Goal: Find specific page/section: Find specific page/section

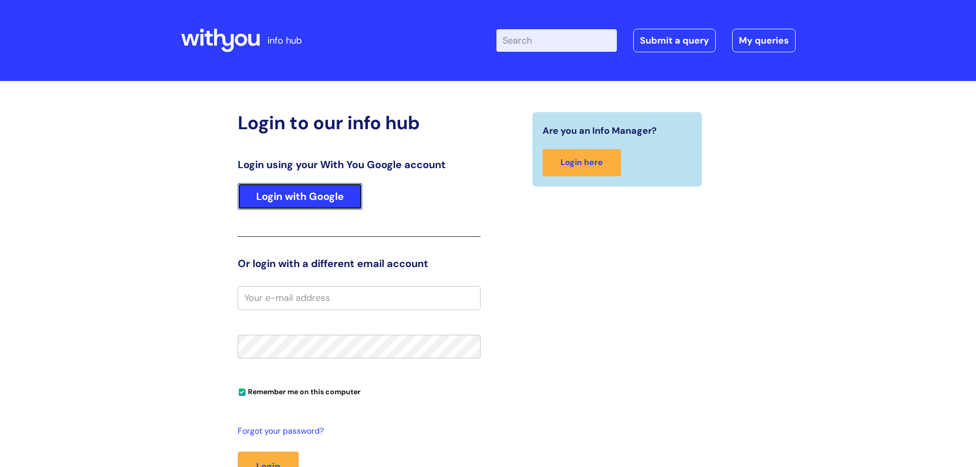
click at [287, 203] on link "Login with Google" at bounding box center [300, 196] width 124 height 27
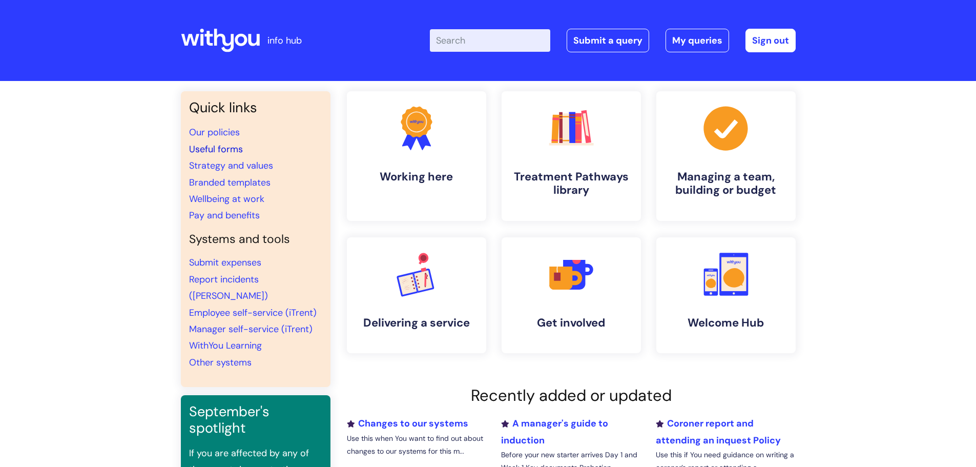
click at [209, 147] on link "Useful forms" at bounding box center [216, 149] width 54 height 12
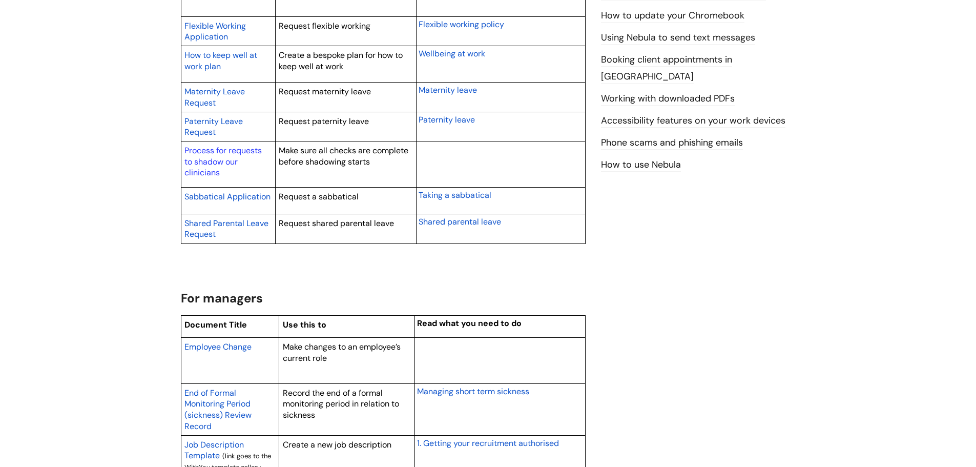
scroll to position [717, 0]
